Goal: Task Accomplishment & Management: Manage account settings

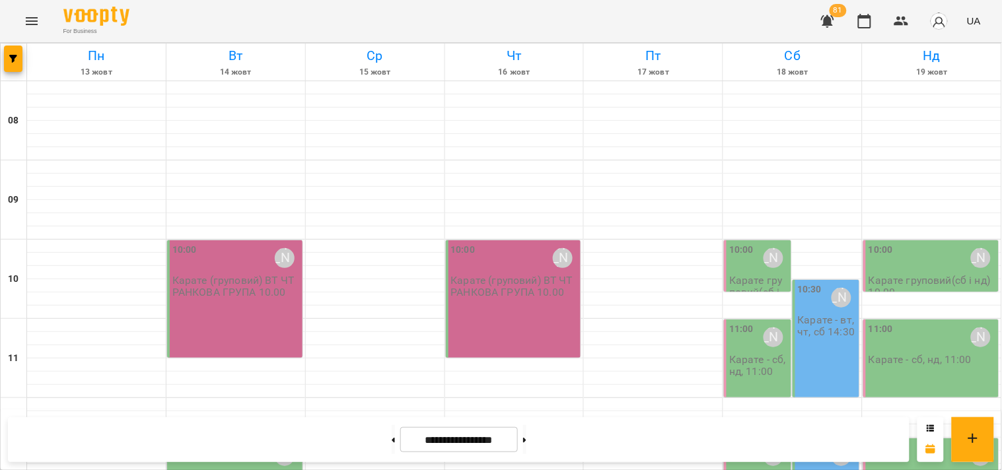
click at [906, 23] on icon "button" at bounding box center [902, 21] width 16 height 16
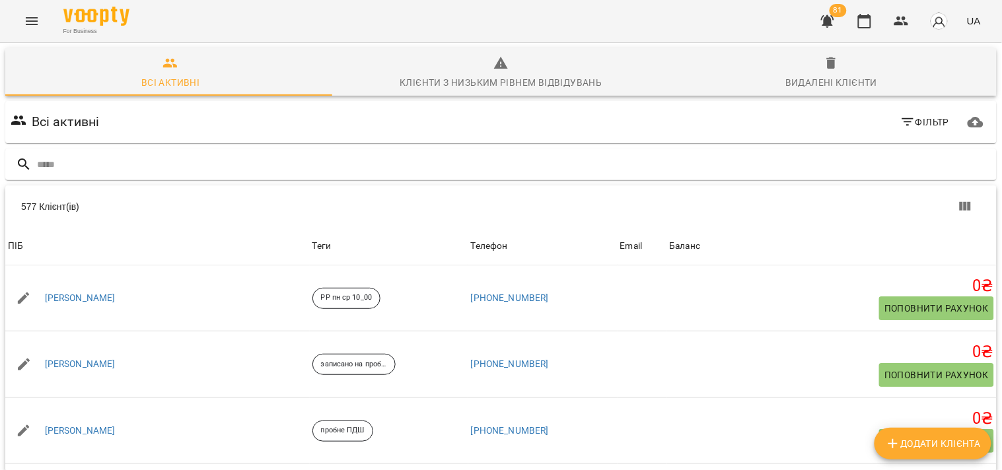
click at [99, 179] on div at bounding box center [501, 165] width 992 height 32
click at [98, 172] on input "text" at bounding box center [514, 165] width 955 height 22
type input "****"
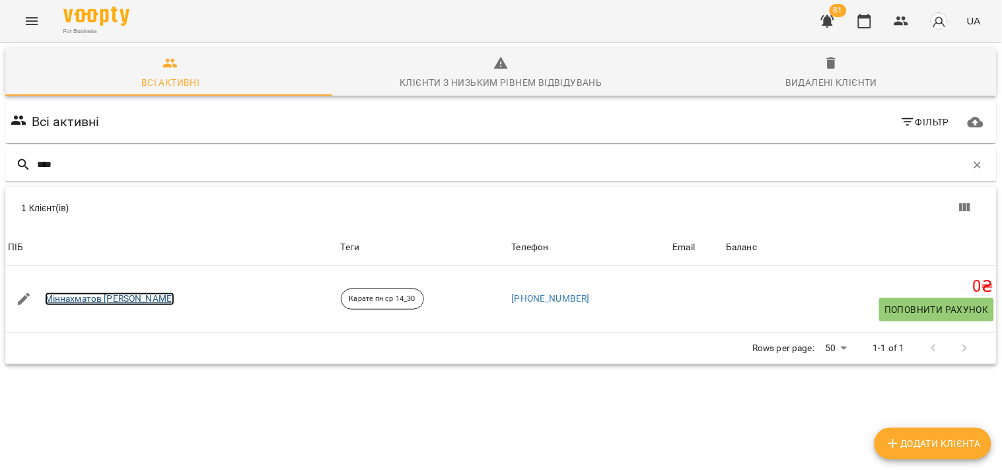
click at [74, 300] on link "Міннахматов [PERSON_NAME]" at bounding box center [110, 299] width 130 height 13
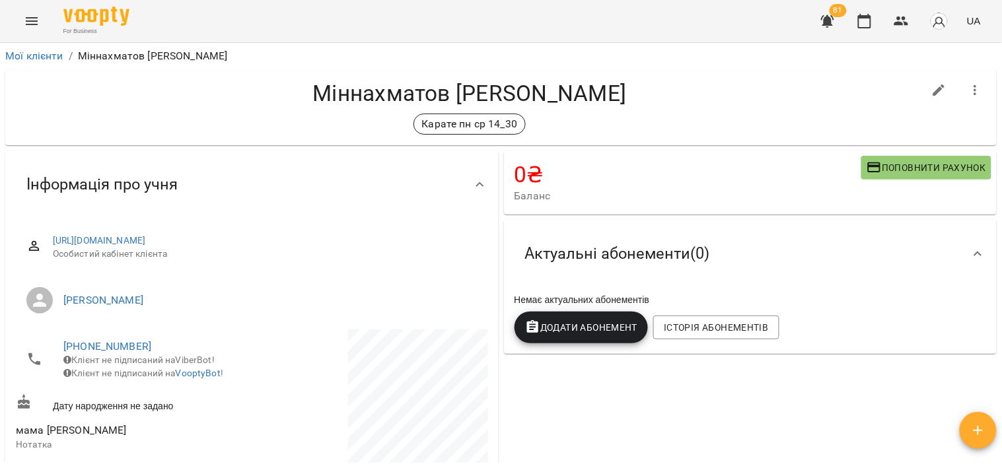
click at [519, 318] on button "Додати Абонемент" at bounding box center [582, 328] width 134 height 32
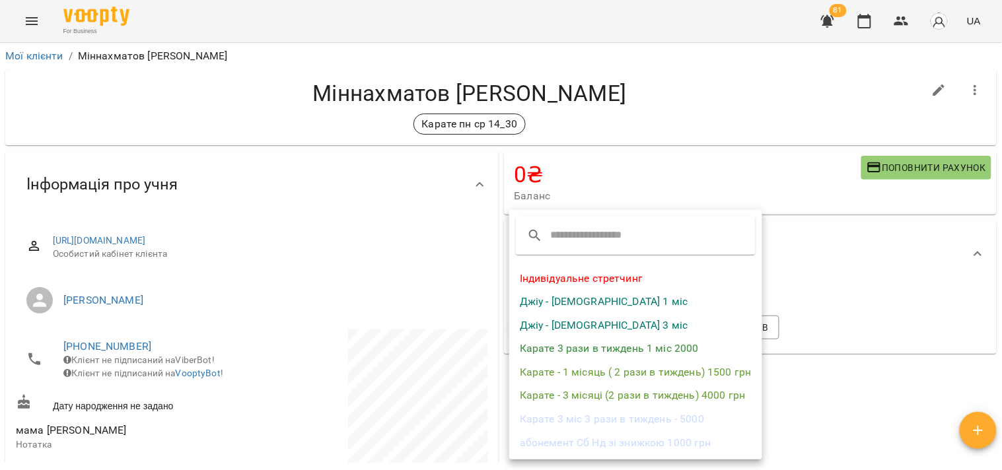
click at [578, 348] on li "Карате 3 рази в тиждень 1 міс 2000" at bounding box center [635, 349] width 253 height 24
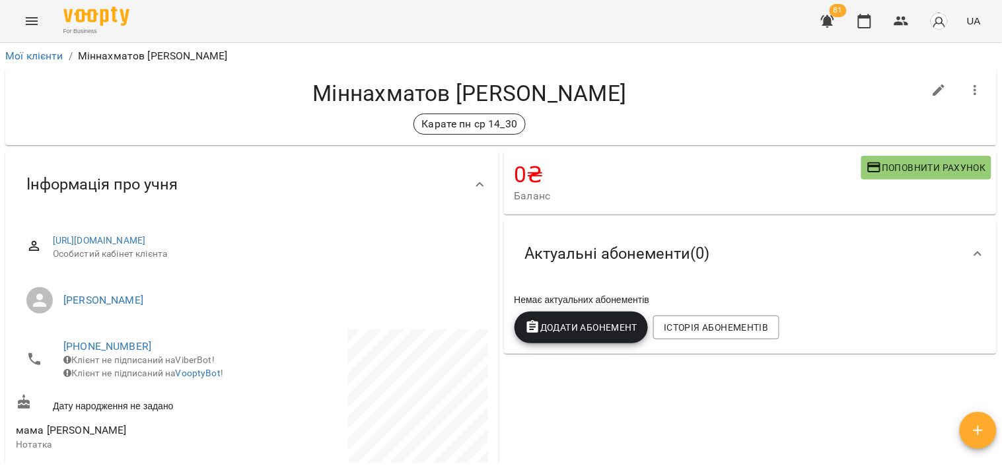
click at [533, 329] on icon "button" at bounding box center [533, 328] width 16 height 16
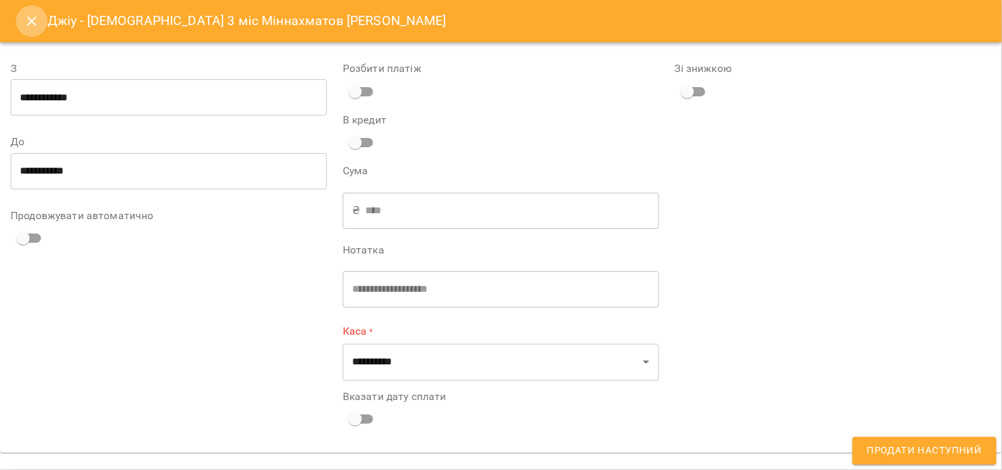
click at [31, 22] on icon "Close" at bounding box center [31, 21] width 9 height 9
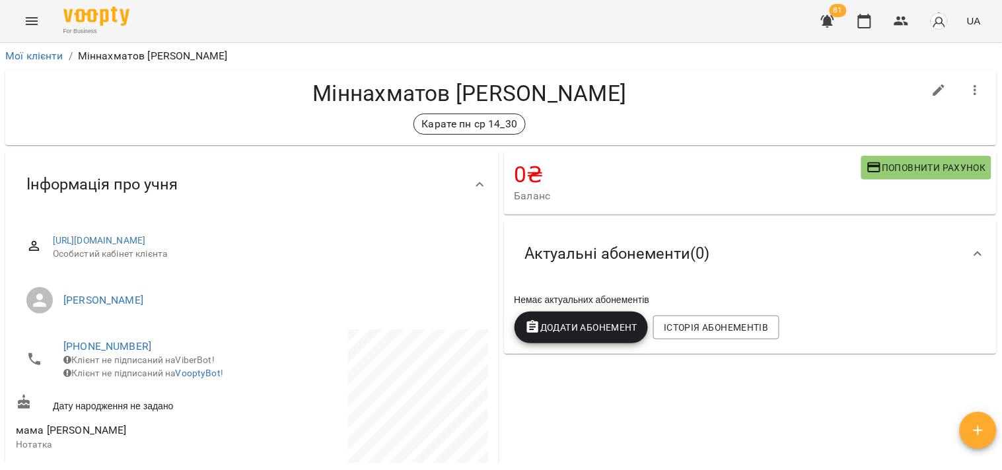
click at [525, 328] on icon "button" at bounding box center [533, 328] width 16 height 16
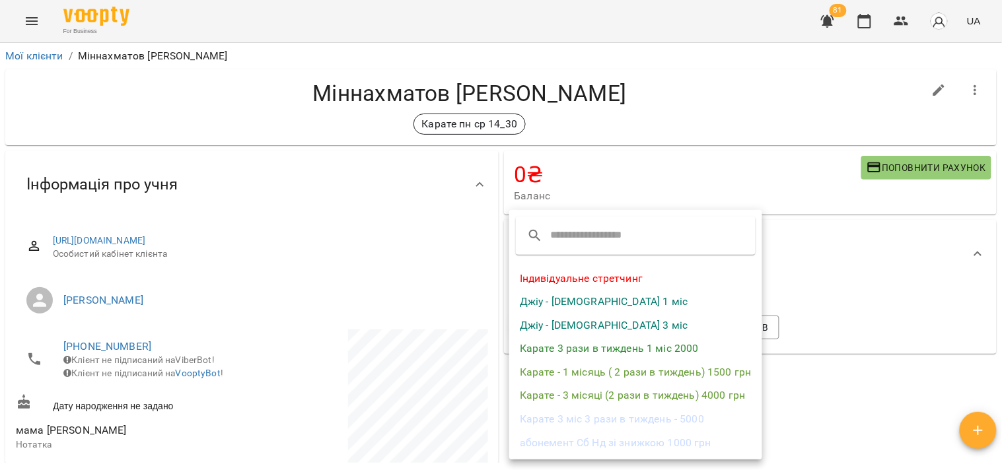
click at [601, 347] on li "Карате 3 рази в тиждень 1 міс 2000" at bounding box center [635, 349] width 253 height 24
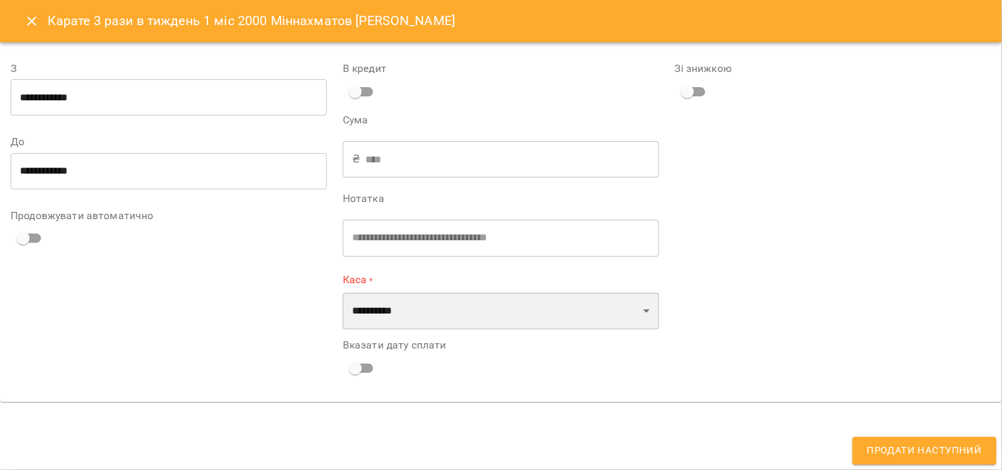
click at [622, 309] on select "**********" at bounding box center [501, 311] width 317 height 37
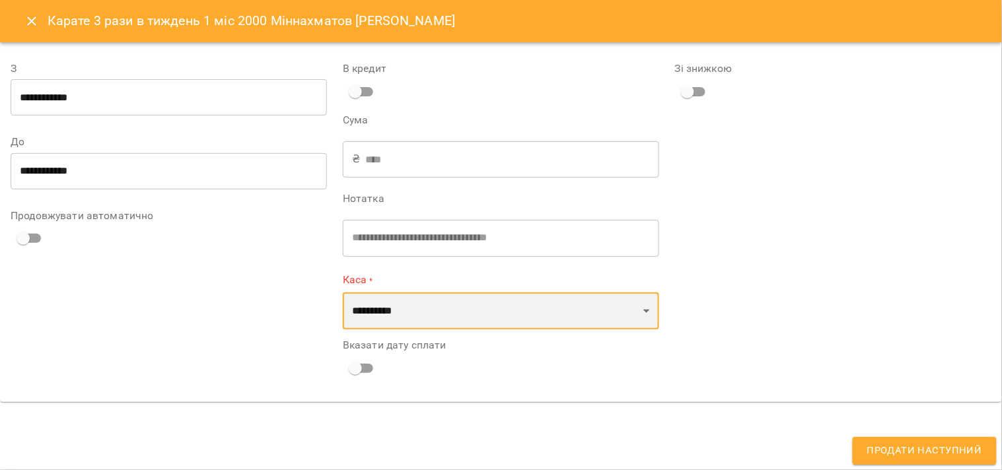
select select "****"
click at [343, 293] on select "**********" at bounding box center [501, 311] width 317 height 37
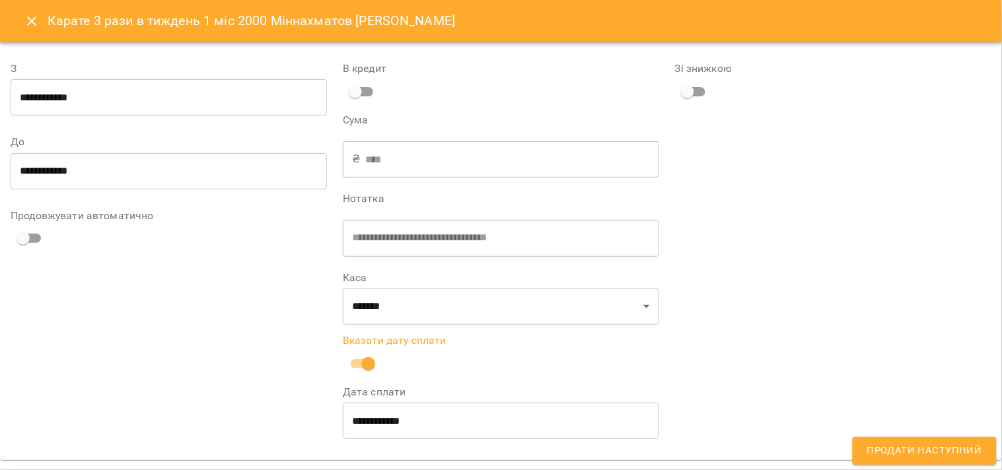
click at [952, 443] on span "Продати наступний" at bounding box center [925, 451] width 115 height 17
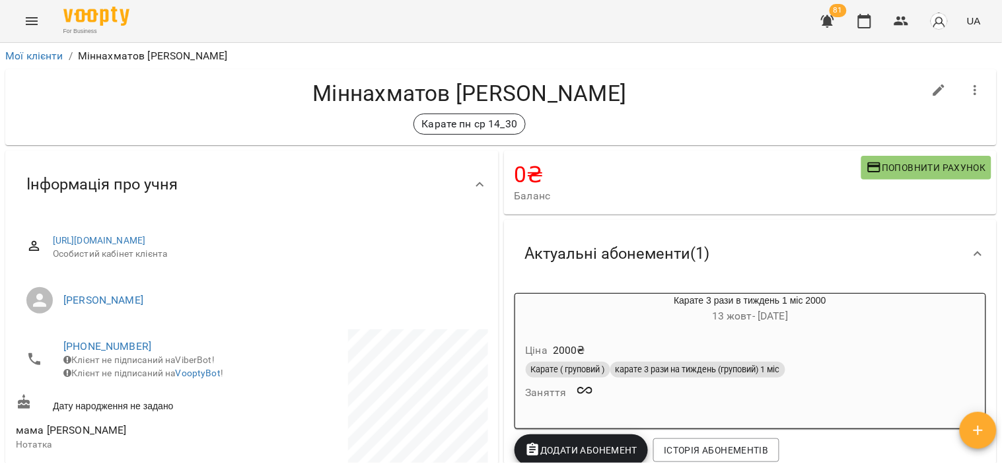
click at [31, 22] on icon "Menu" at bounding box center [32, 21] width 16 height 16
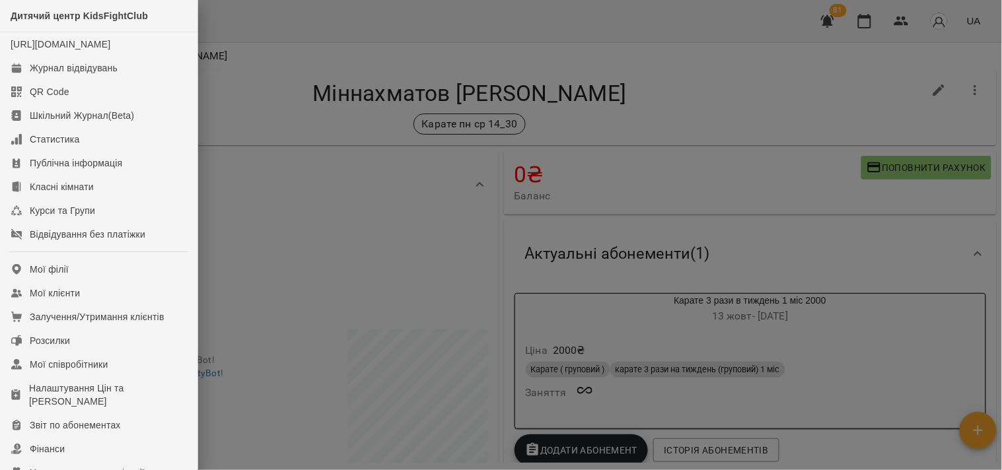
click at [306, 21] on div at bounding box center [501, 235] width 1002 height 470
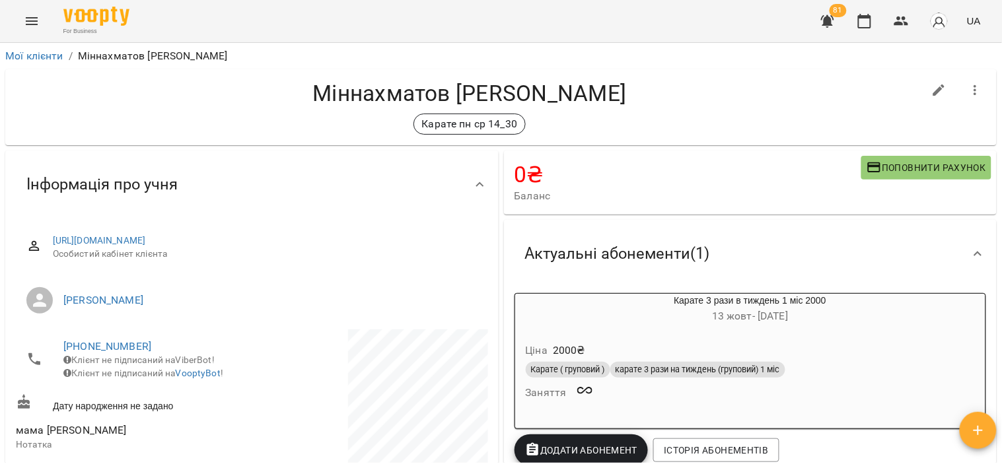
click at [901, 20] on icon "button" at bounding box center [902, 21] width 16 height 16
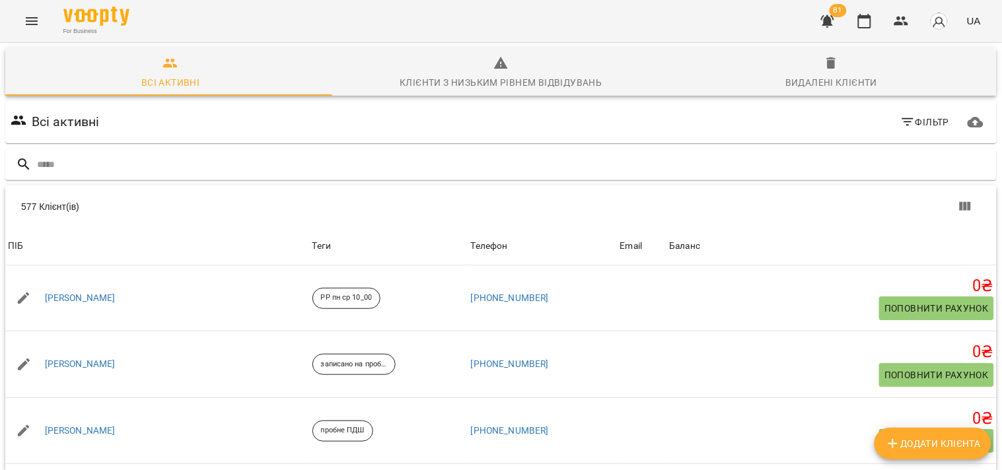
click at [198, 165] on input "text" at bounding box center [514, 165] width 955 height 22
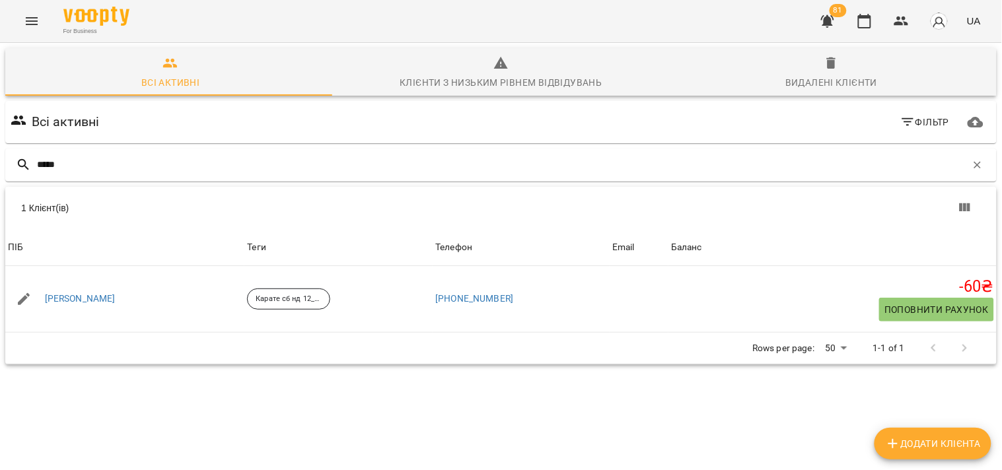
type input "*****"
click at [33, 14] on icon "Menu" at bounding box center [32, 21] width 16 height 16
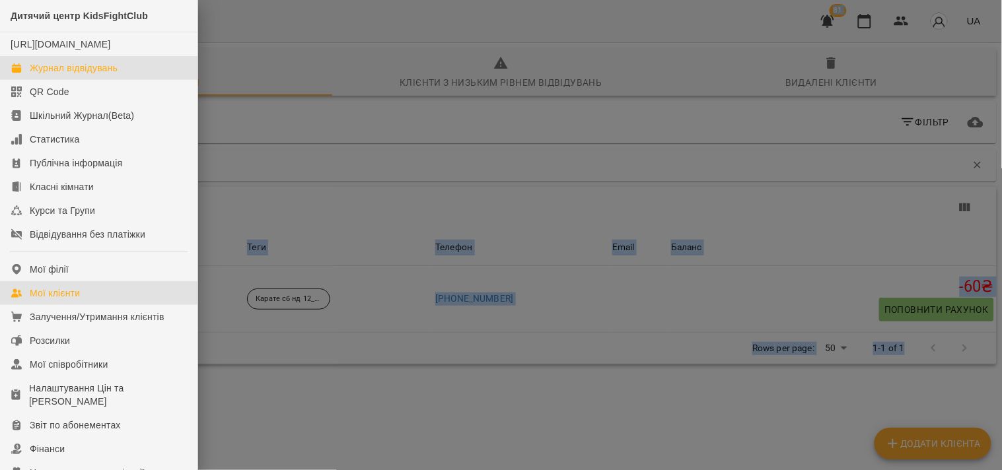
click at [83, 75] on div "Журнал відвідувань" at bounding box center [74, 67] width 88 height 13
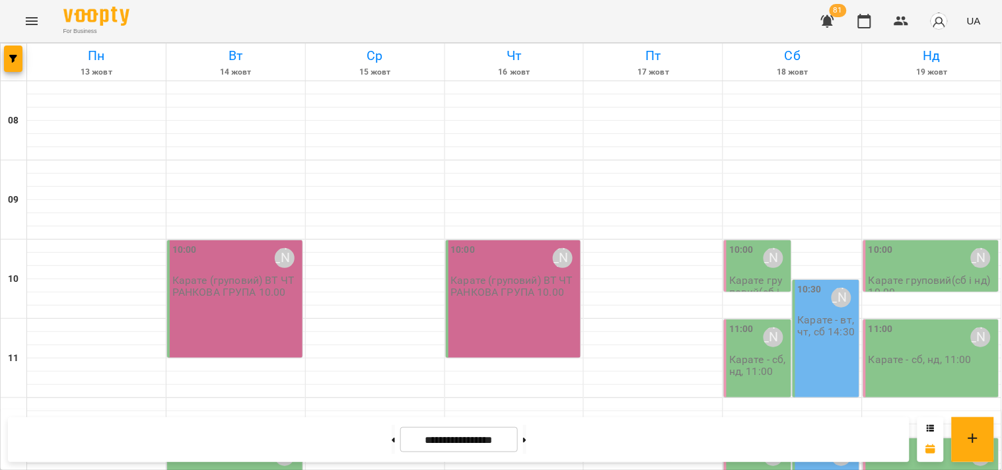
scroll to position [333, 0]
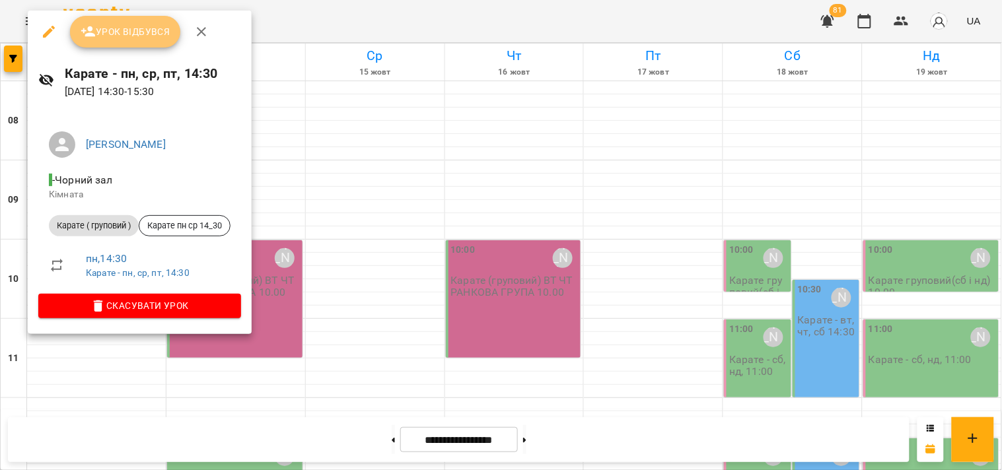
click at [139, 20] on button "Урок відбувся" at bounding box center [125, 32] width 111 height 32
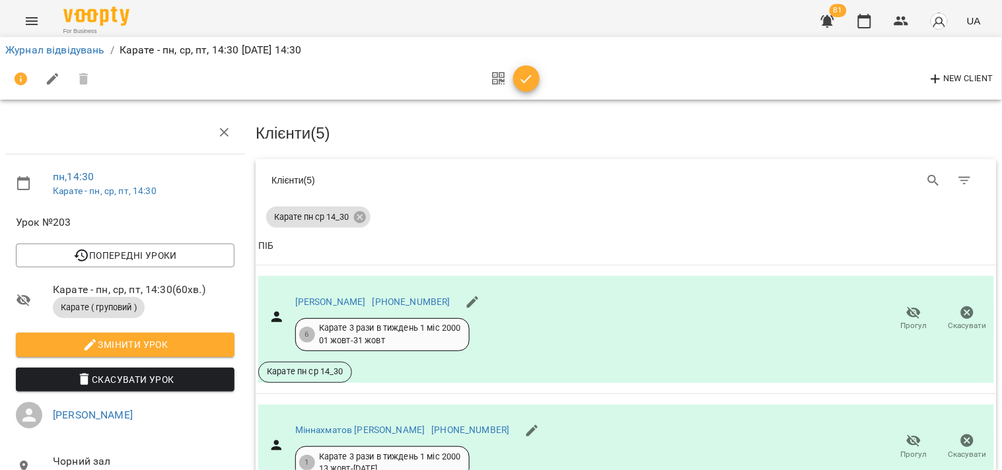
scroll to position [498, 0]
click at [529, 71] on icon "button" at bounding box center [527, 79] width 16 height 16
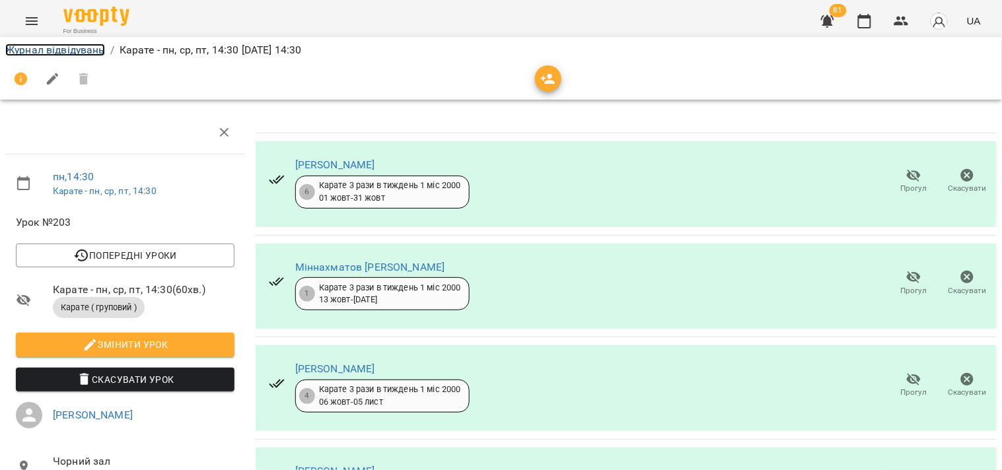
click at [56, 48] on link "Журнал відвідувань" at bounding box center [55, 50] width 100 height 13
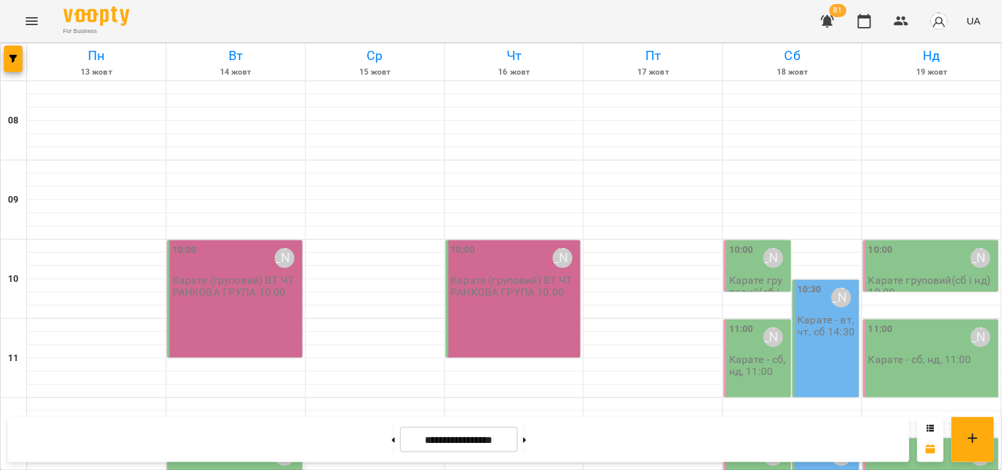
scroll to position [622, 0]
